Goal: Find contact information: Find contact information

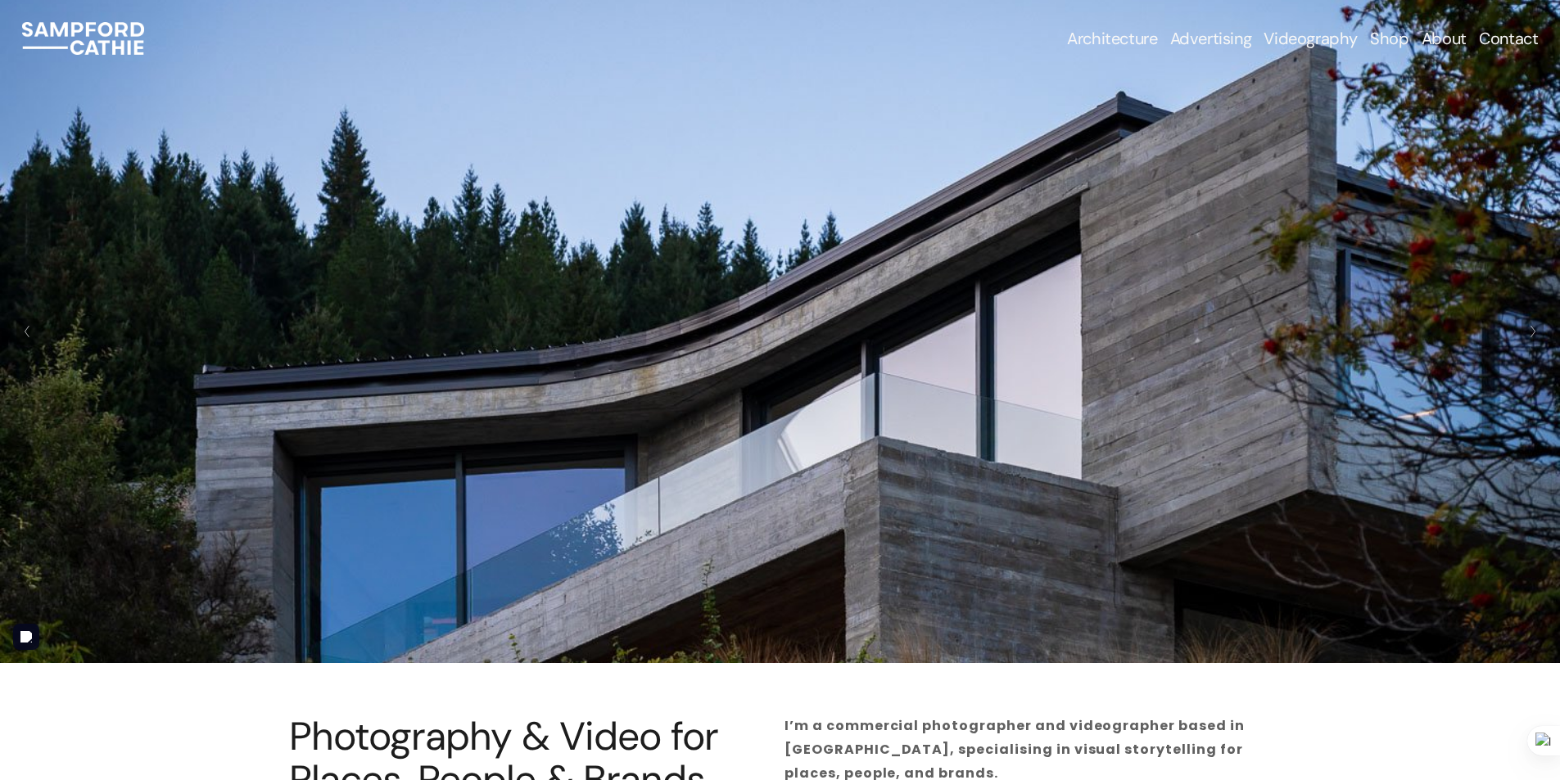
click at [1303, 41] on link "Videography" at bounding box center [1310, 38] width 94 height 23
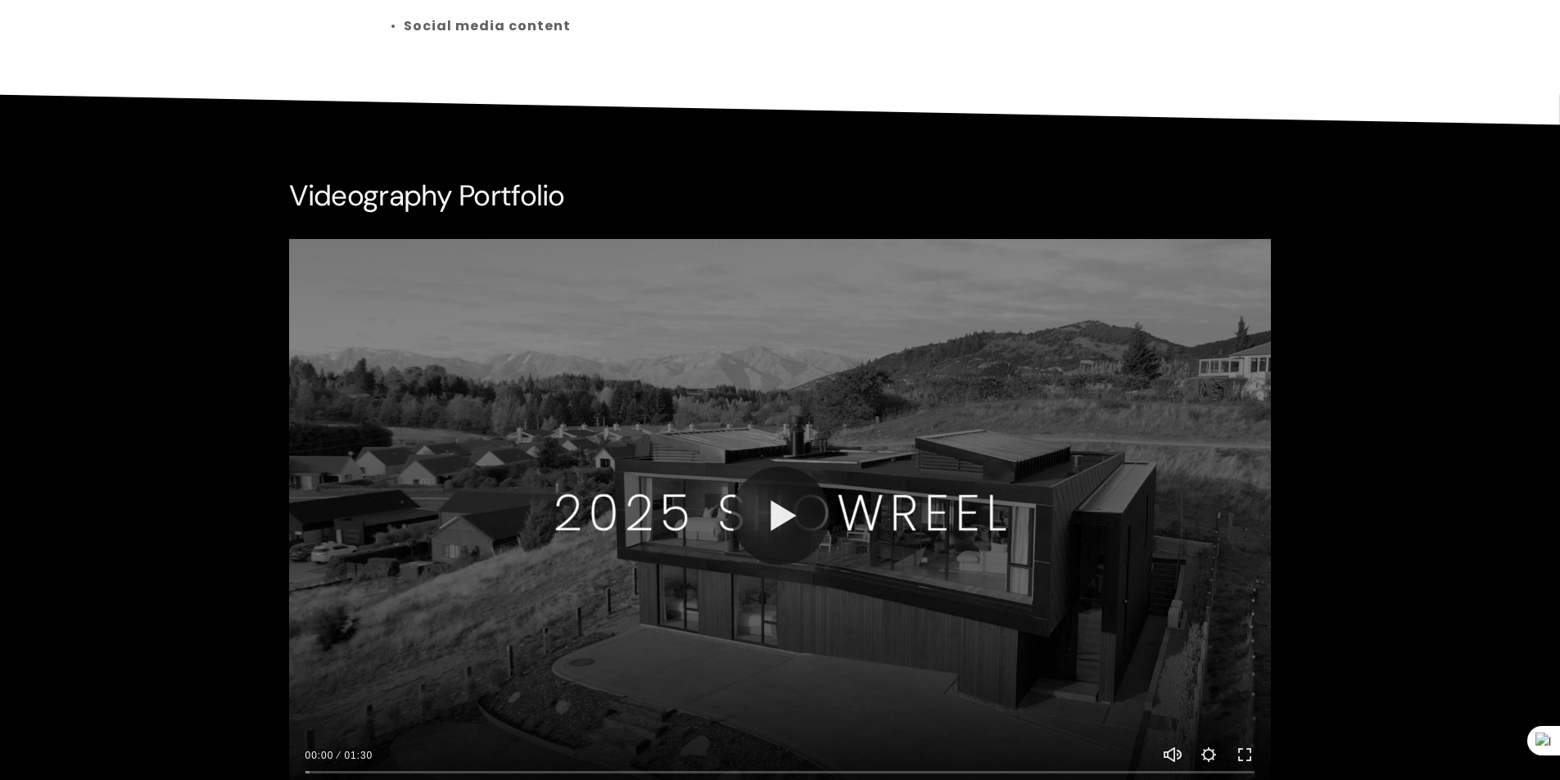
scroll to position [1228, 0]
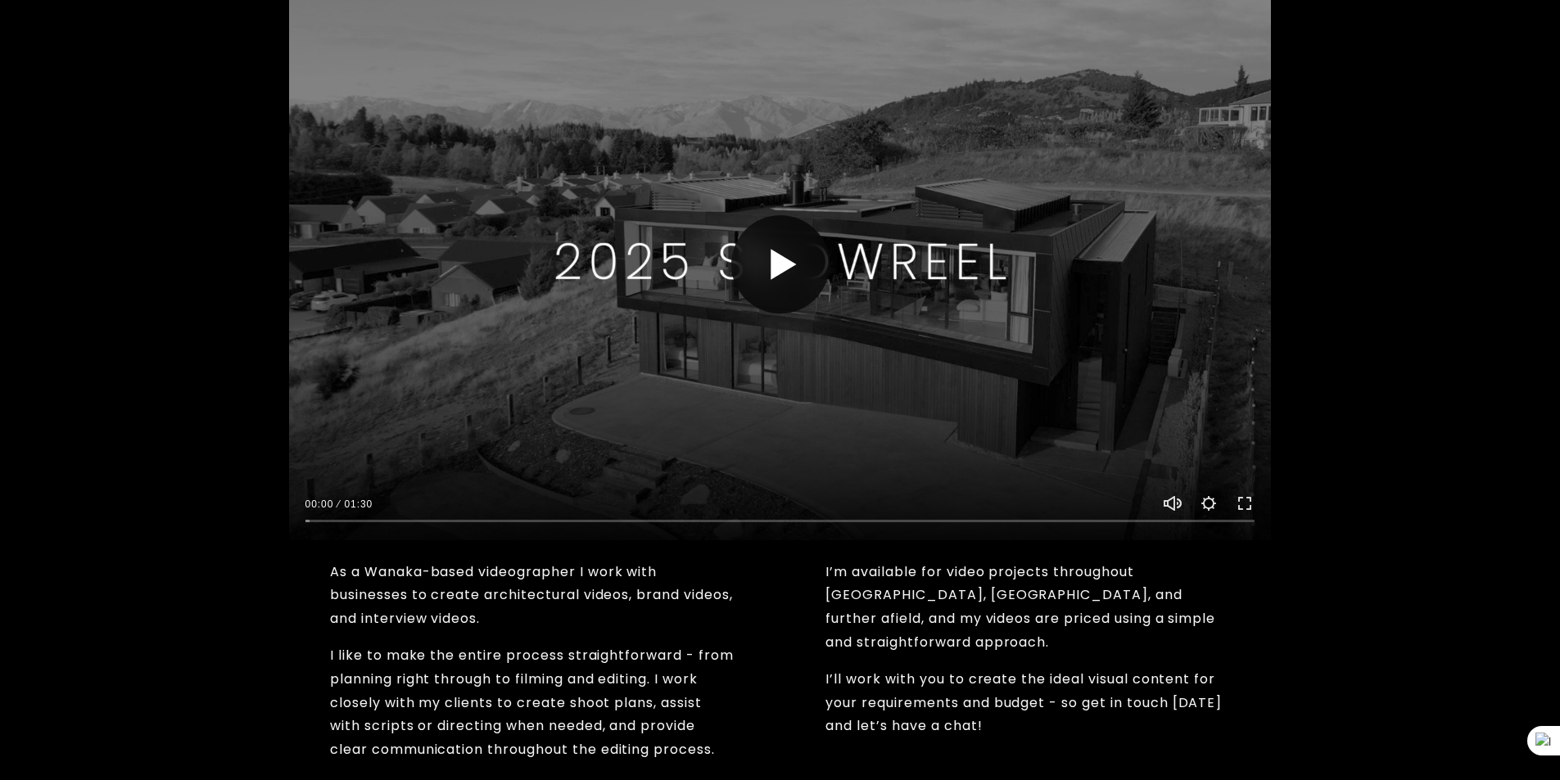
click at [788, 273] on button "Play" at bounding box center [780, 264] width 98 height 98
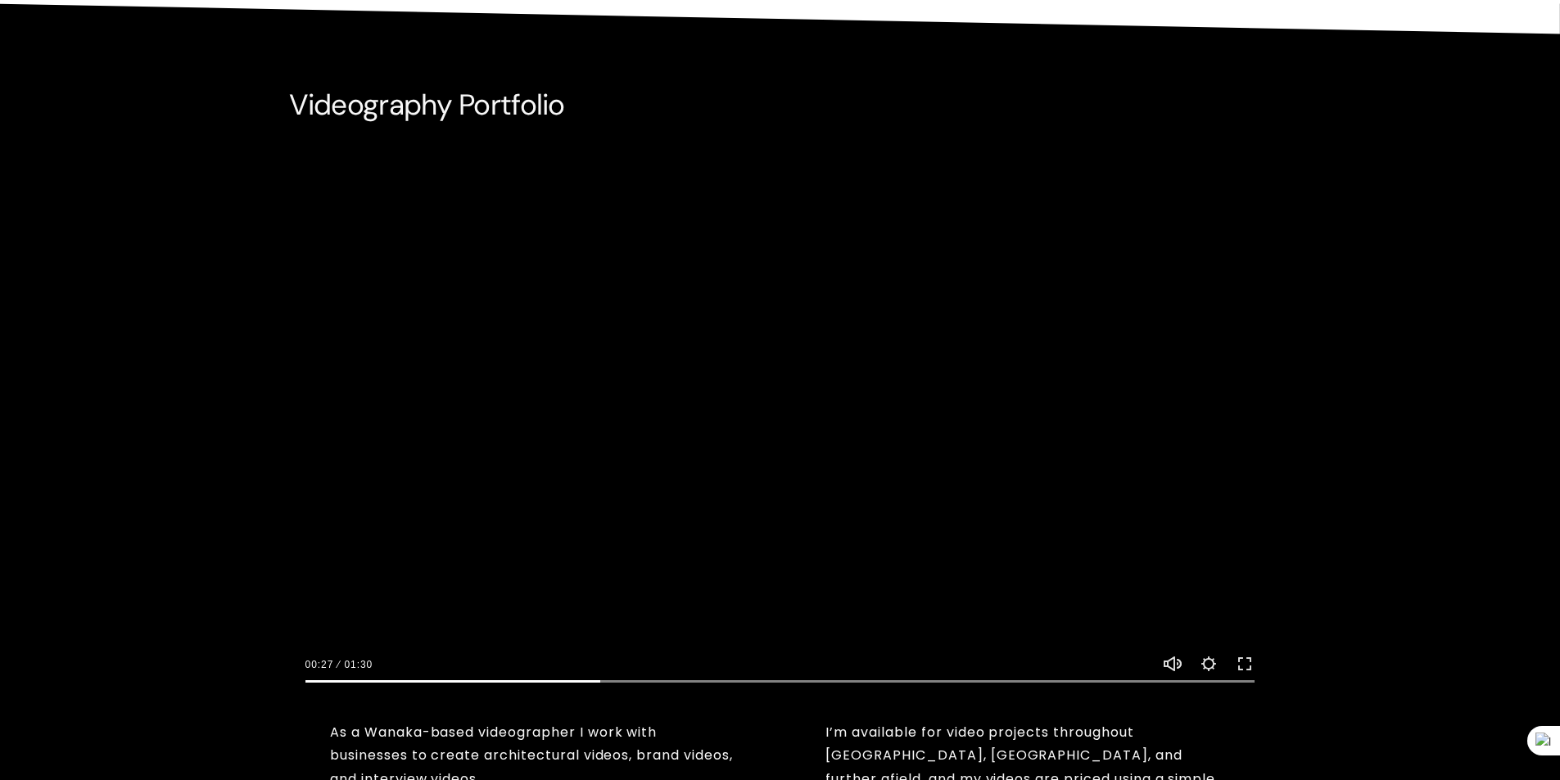
scroll to position [1064, 0]
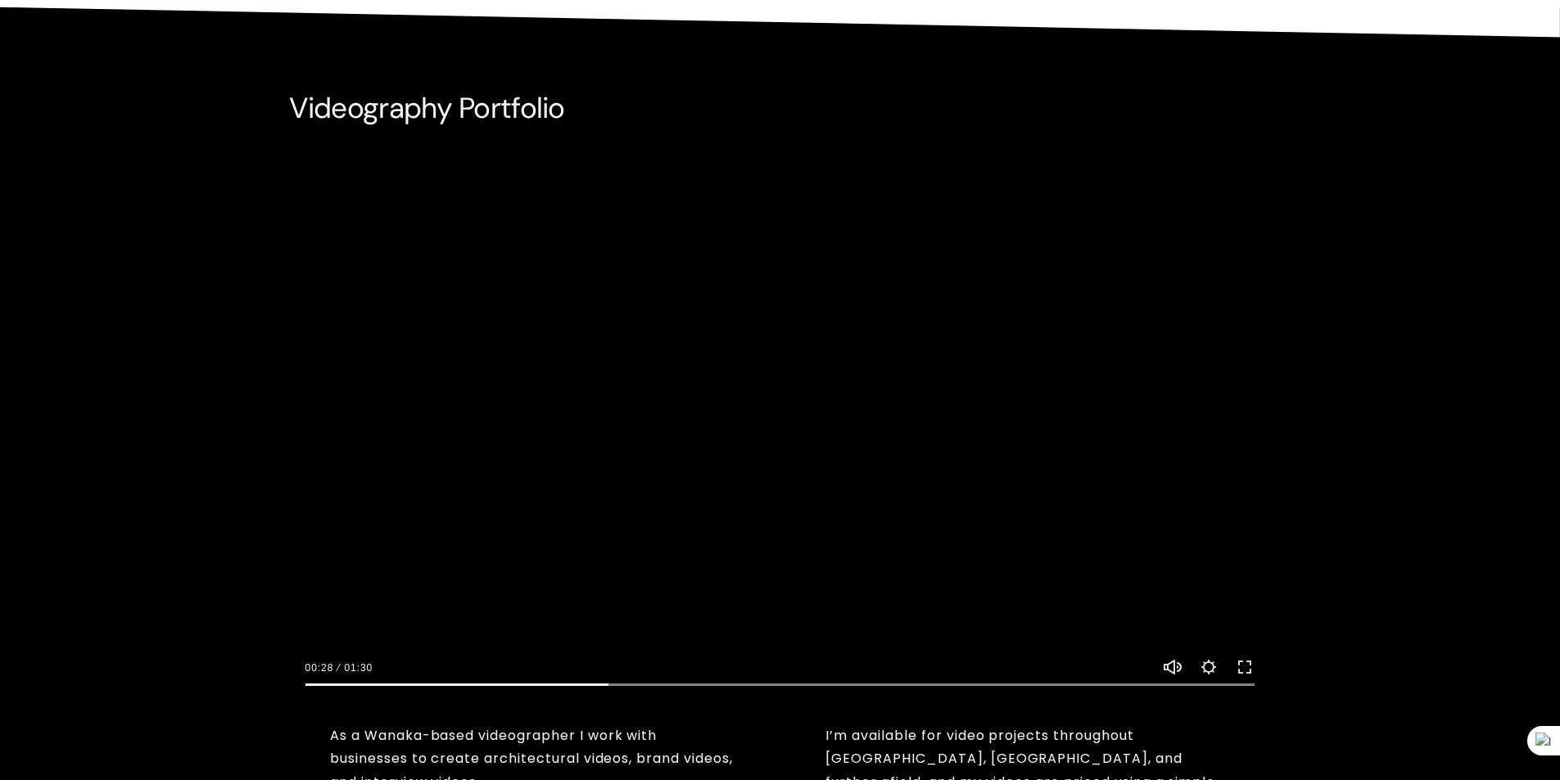
click at [760, 421] on button "Play" at bounding box center [780, 428] width 98 height 98
type input "32.34"
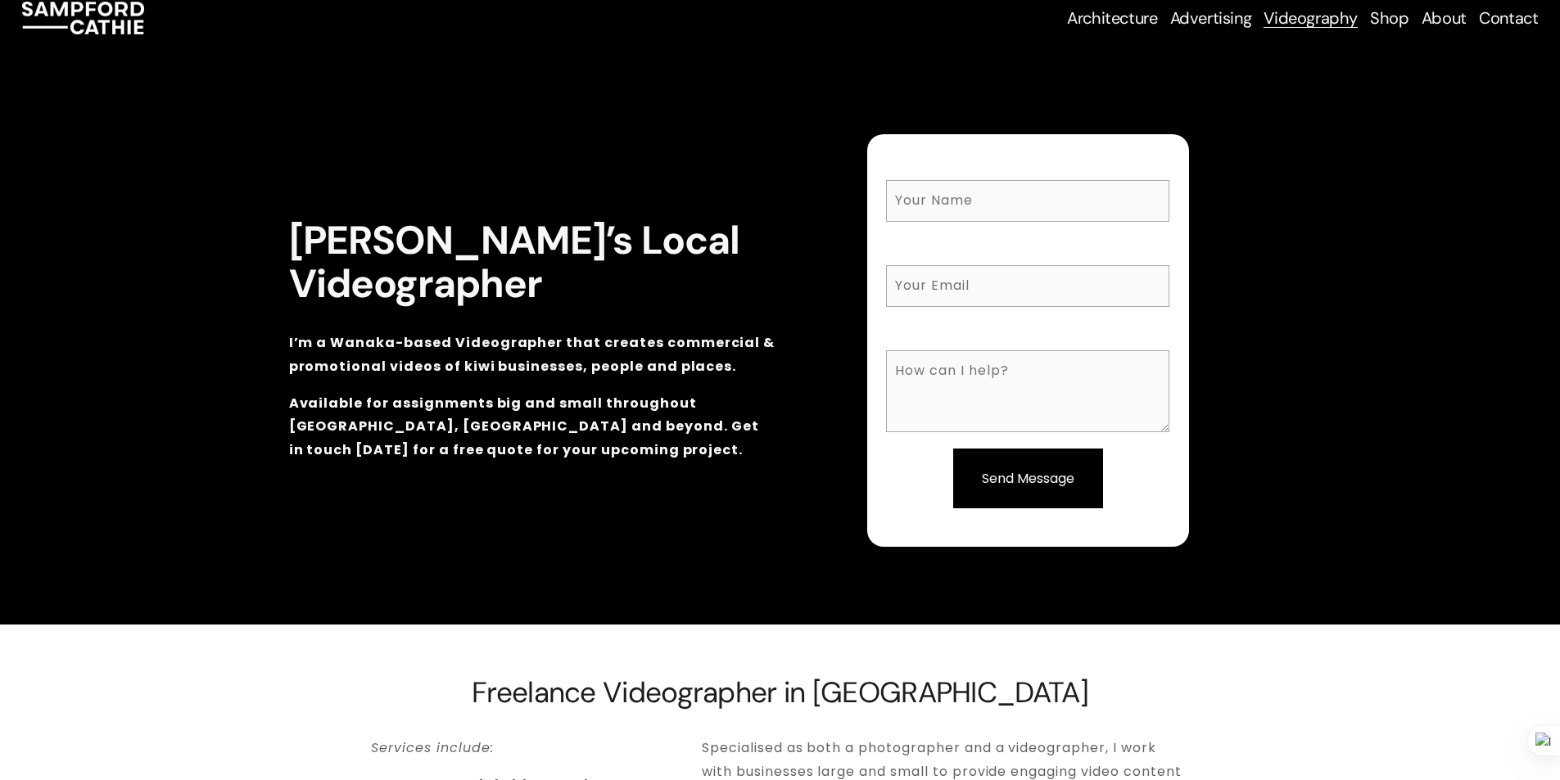
scroll to position [0, 0]
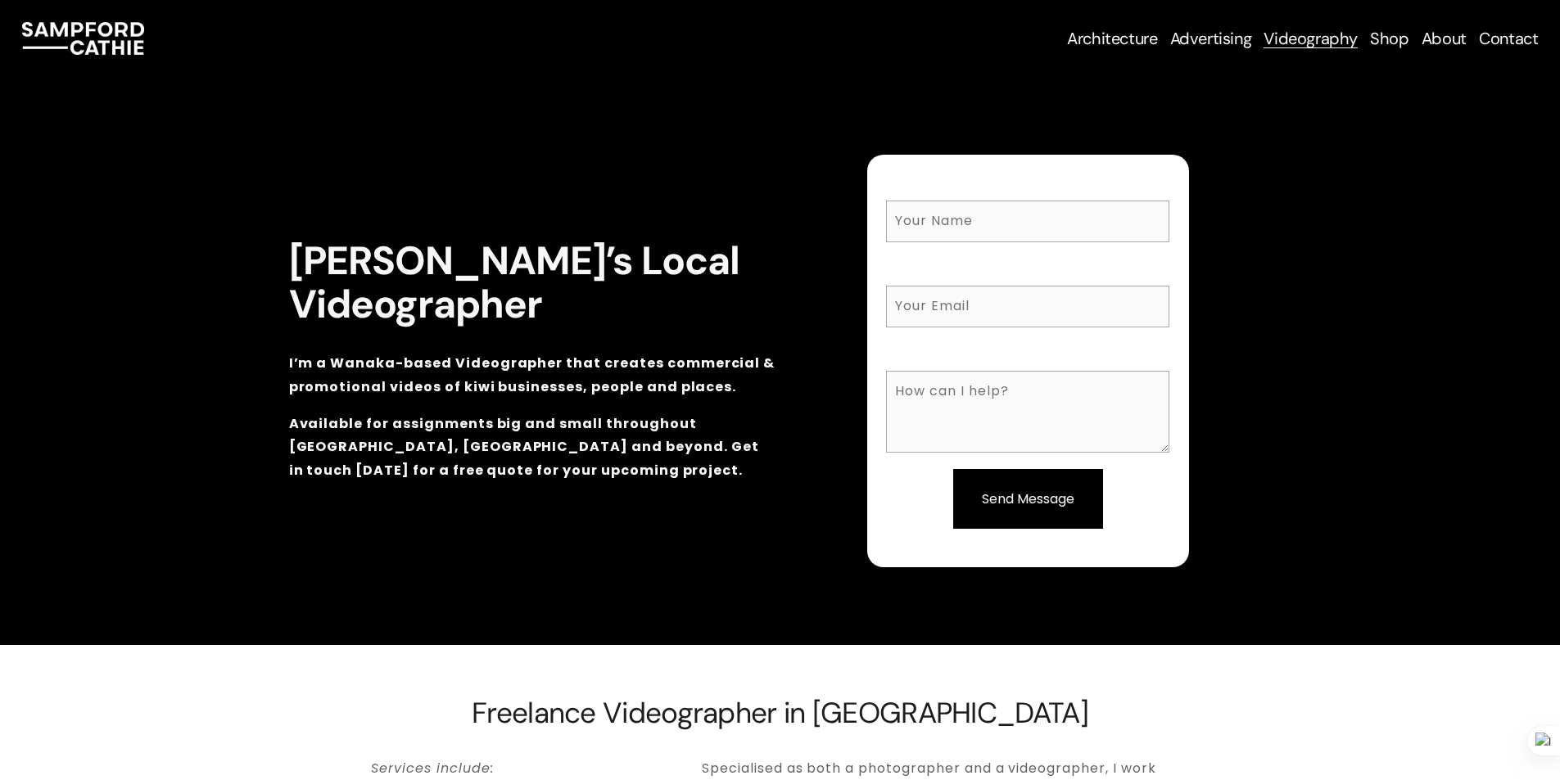
click at [1499, 38] on link "Contact" at bounding box center [1508, 38] width 59 height 23
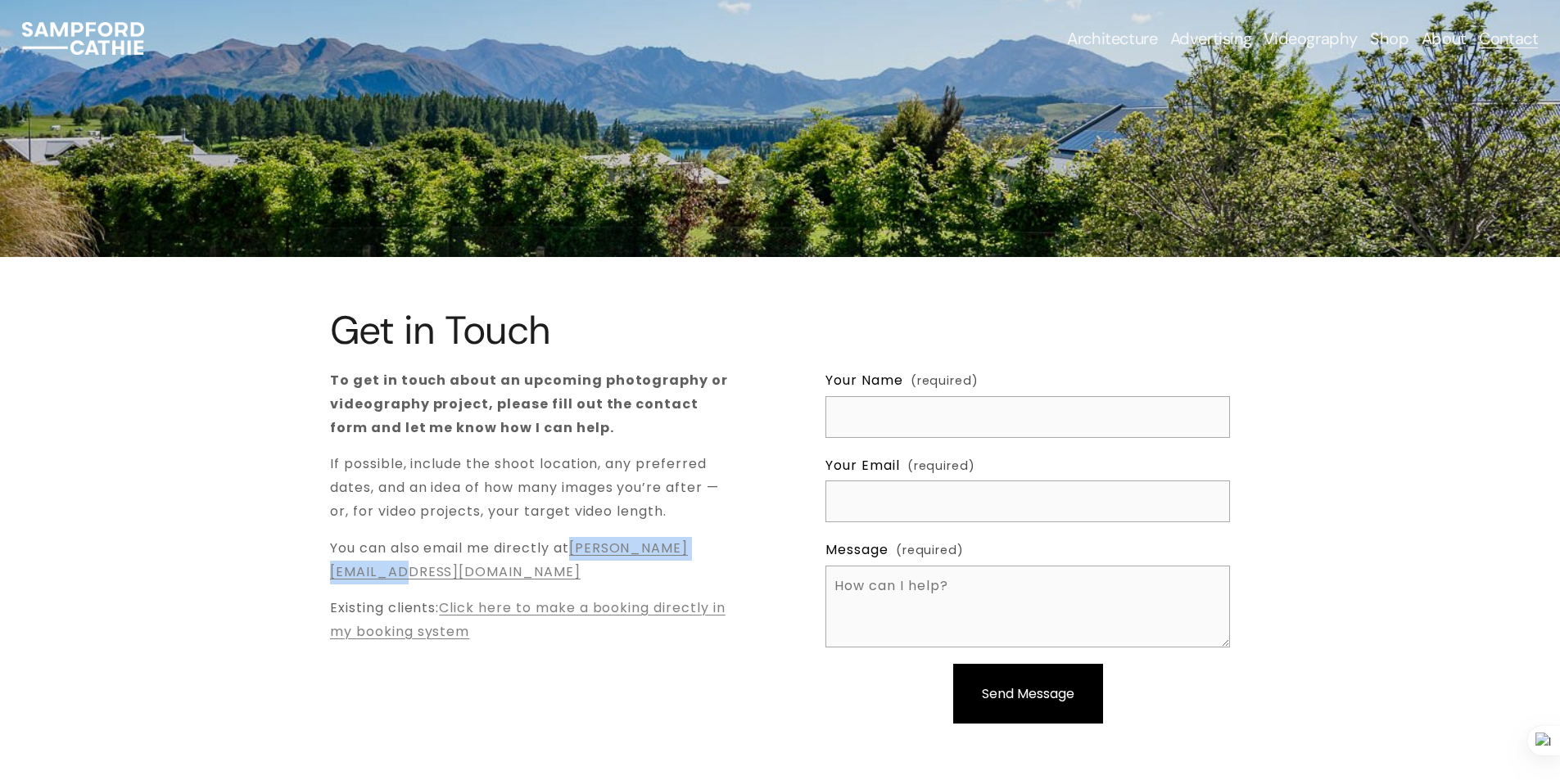
drag, startPoint x: 538, startPoint y: 572, endPoint x: 332, endPoint y: 581, distance: 206.6
click at [332, 581] on p "You can also email me directly at sam@sampfordcathie.com" at bounding box center [532, 560] width 404 height 47
copy link "[PERSON_NAME][EMAIL_ADDRESS][DOMAIN_NAME]"
click at [557, 661] on p at bounding box center [532, 669] width 404 height 24
click at [1507, 41] on link "Contact" at bounding box center [1508, 38] width 59 height 23
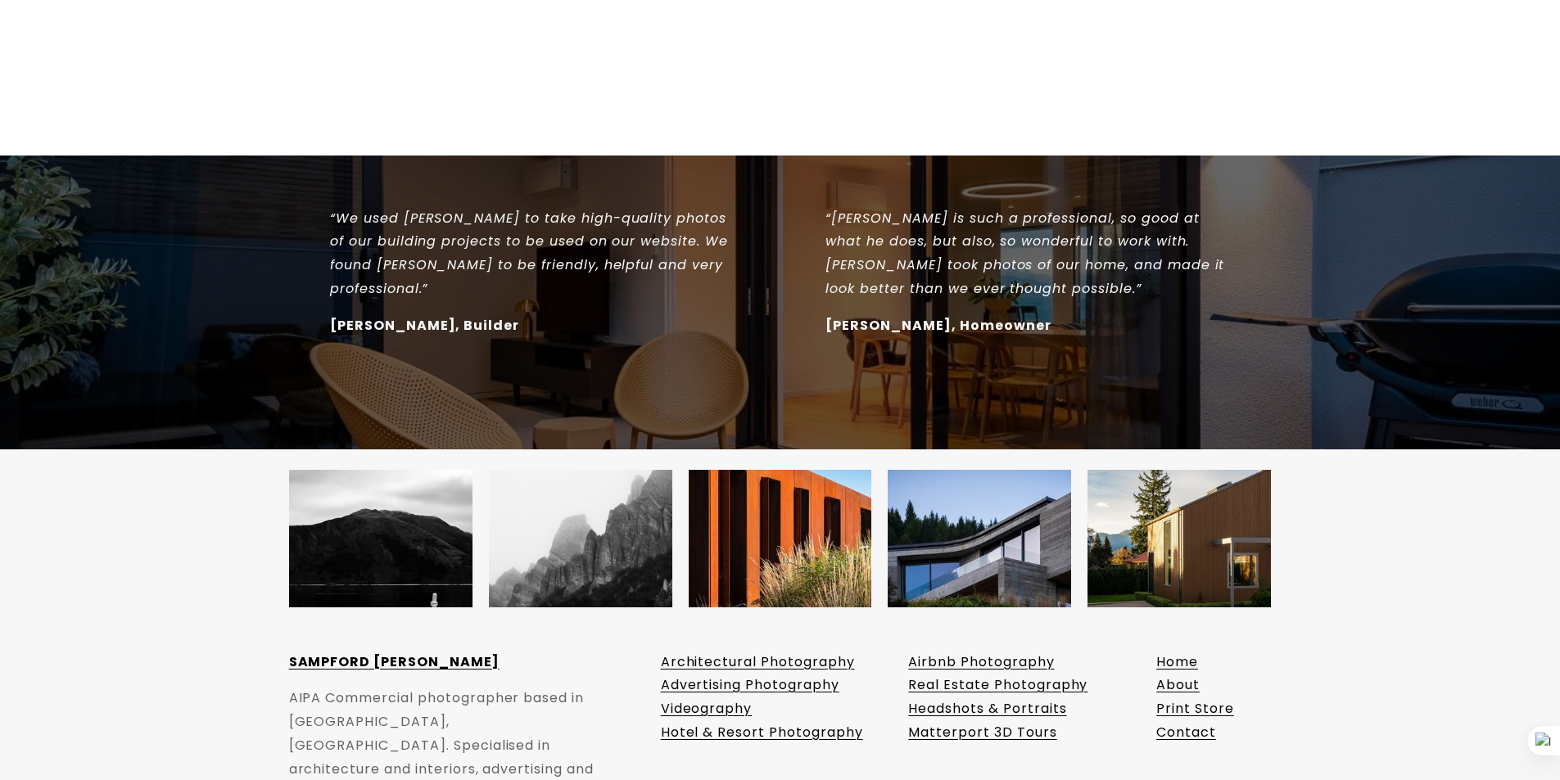
scroll to position [1457, 0]
